Goal: Navigation & Orientation: Find specific page/section

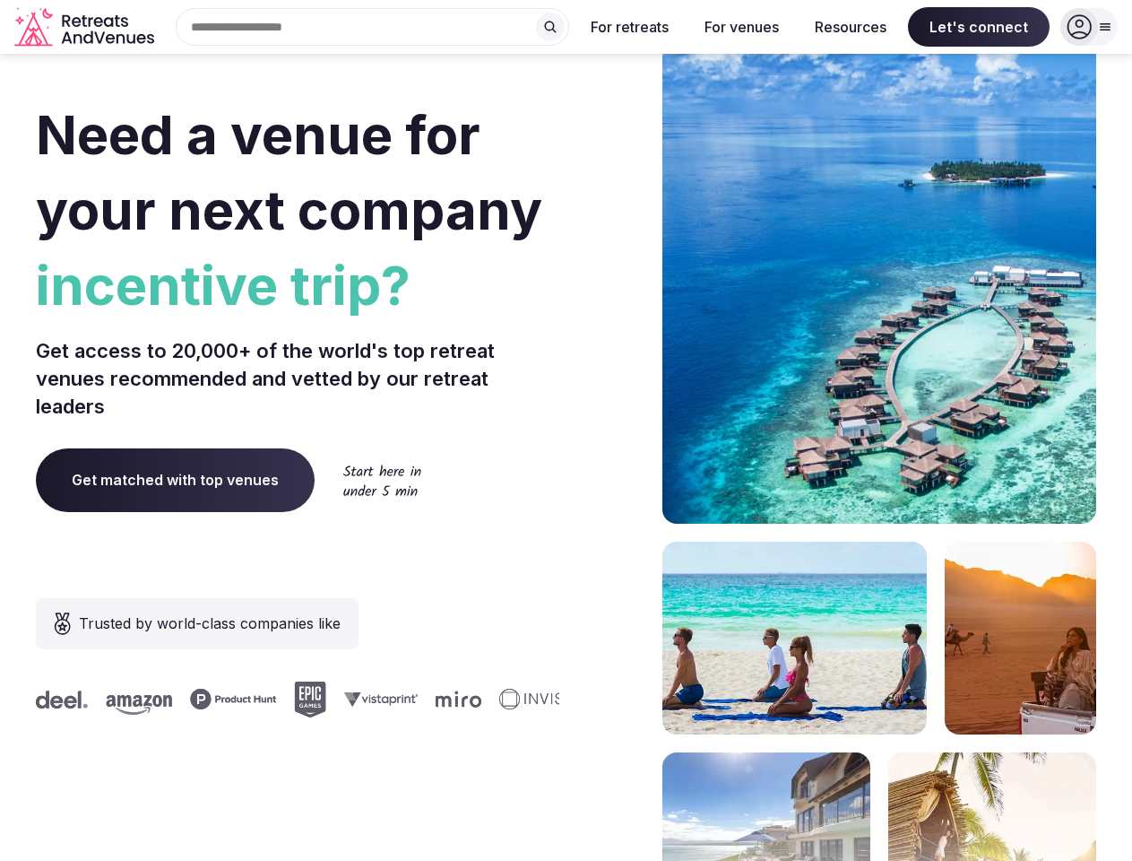
click at [566, 430] on div "Need a venue for your next company incentive trip? Get access to 20,000+ of the…" at bounding box center [566, 536] width 1061 height 1080
click at [373, 27] on div "Search Popular Destinations [GEOGRAPHIC_DATA], [GEOGRAPHIC_DATA] [GEOGRAPHIC_DA…" at bounding box center [365, 27] width 408 height 38
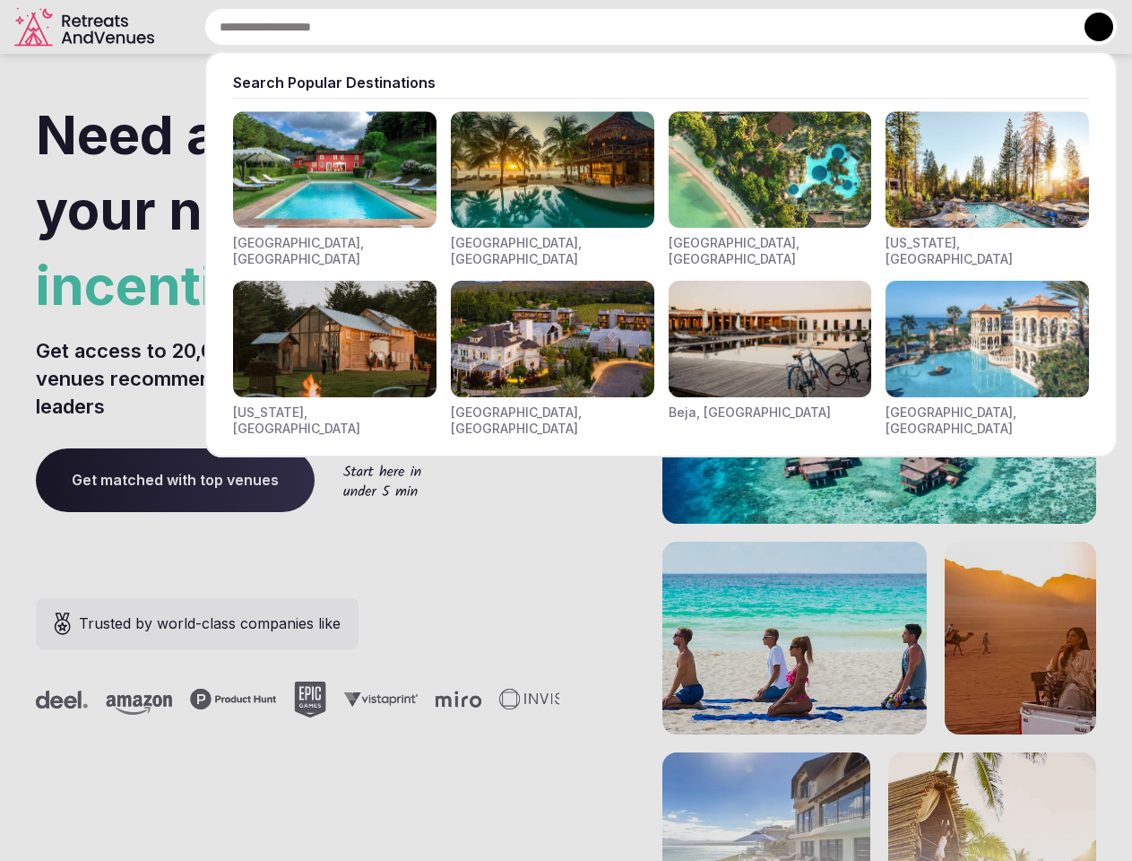
click at [550, 27] on input "text" at bounding box center [661, 27] width 914 height 38
click at [630, 27] on input "text" at bounding box center [661, 27] width 914 height 38
click at [741, 27] on input "text" at bounding box center [661, 27] width 914 height 38
click at [851, 27] on input "text" at bounding box center [661, 27] width 914 height 38
click at [979, 27] on input "text" at bounding box center [661, 27] width 914 height 38
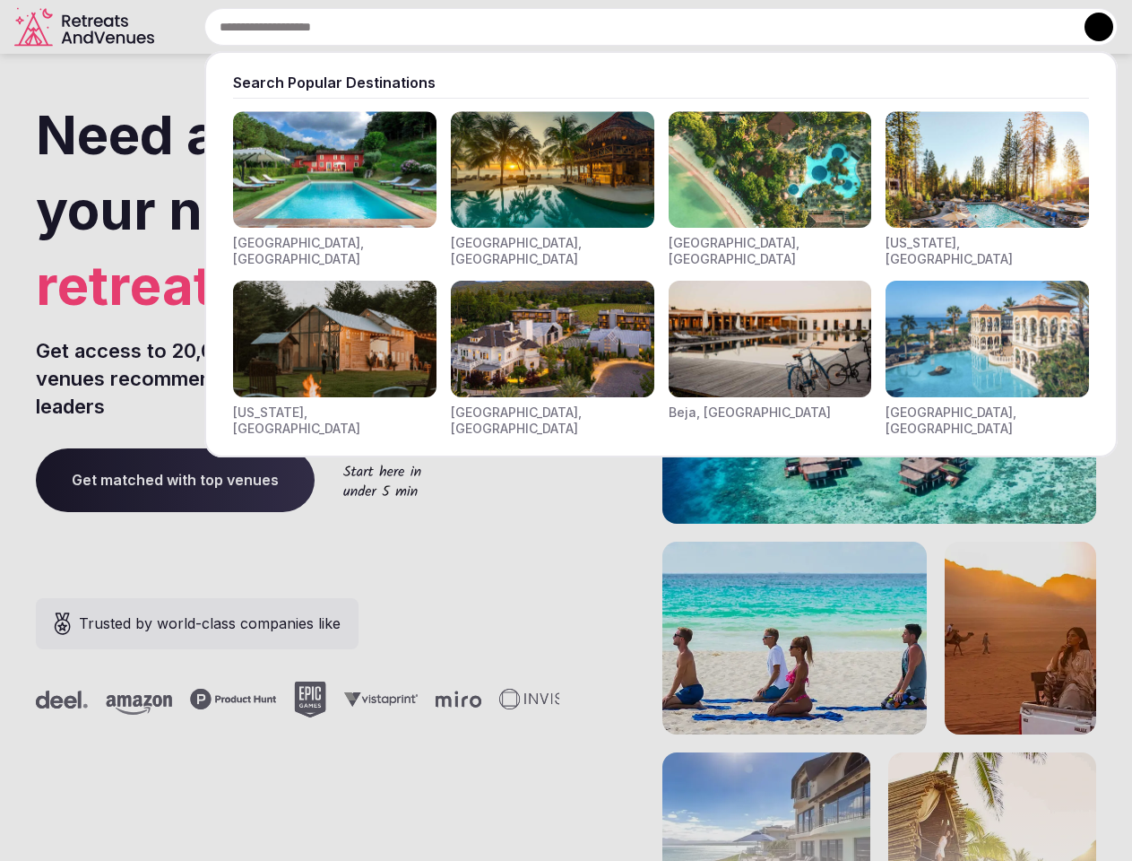
click at [1089, 27] on button at bounding box center [1099, 27] width 29 height 29
